Goal: Check status: Check status

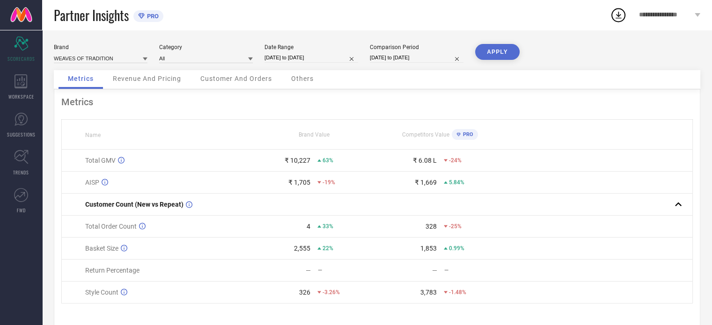
click at [299, 59] on input "[DATE] to [DATE]" at bounding box center [312, 58] width 94 height 10
select select "8"
select select "2025"
select select "9"
select select "2025"
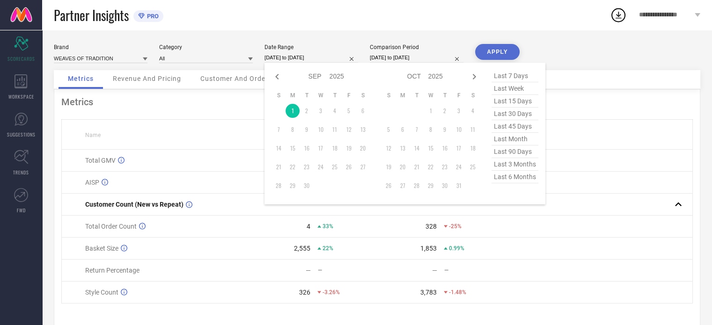
click at [489, 51] on button "APPLY" at bounding box center [497, 52] width 44 height 16
